Goal: Find contact information: Find contact information

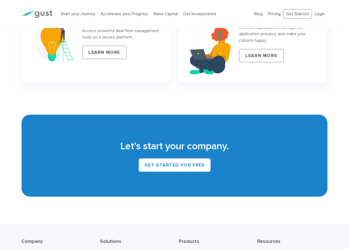
scroll to position [2451, 0]
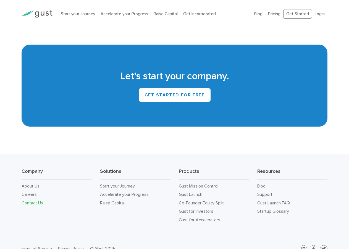
click at [29, 200] on link "Contact Us" at bounding box center [33, 202] width 22 height 5
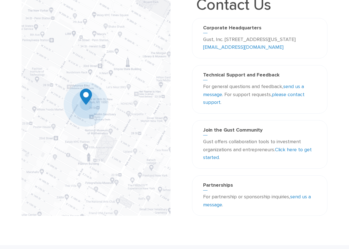
scroll to position [113, 0]
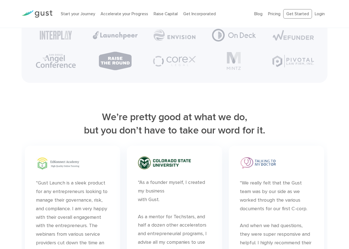
scroll to position [1363, 0]
click at [62, 170] on img at bounding box center [58, 163] width 44 height 14
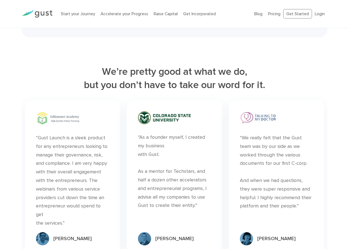
scroll to position [1448, 0]
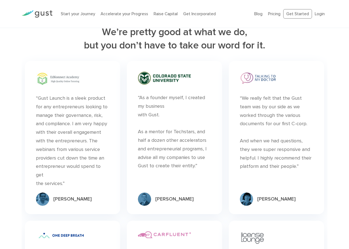
click at [162, 82] on img at bounding box center [164, 77] width 53 height 13
